Goal: Navigation & Orientation: Find specific page/section

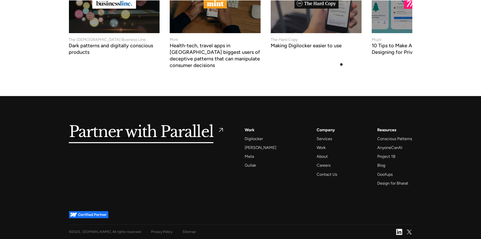
scroll to position [1906, 0]
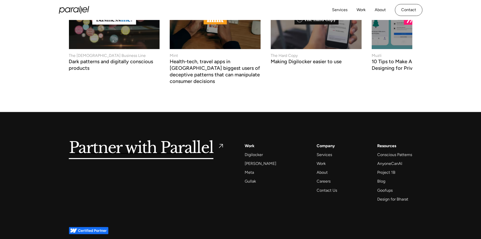
drag, startPoint x: 321, startPoint y: 200, endPoint x: 340, endPoint y: 159, distance: 45.1
click at [321, 193] on div "Contact Us" at bounding box center [327, 190] width 20 height 7
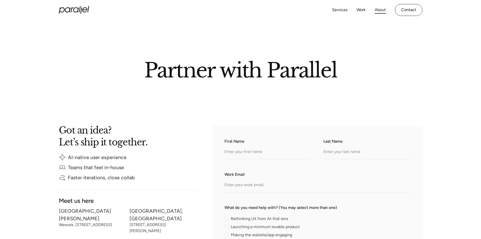
click at [380, 9] on link "About" at bounding box center [380, 9] width 11 height 7
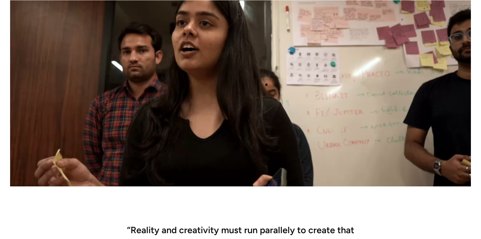
scroll to position [158, 0]
